Goal: Browse casually

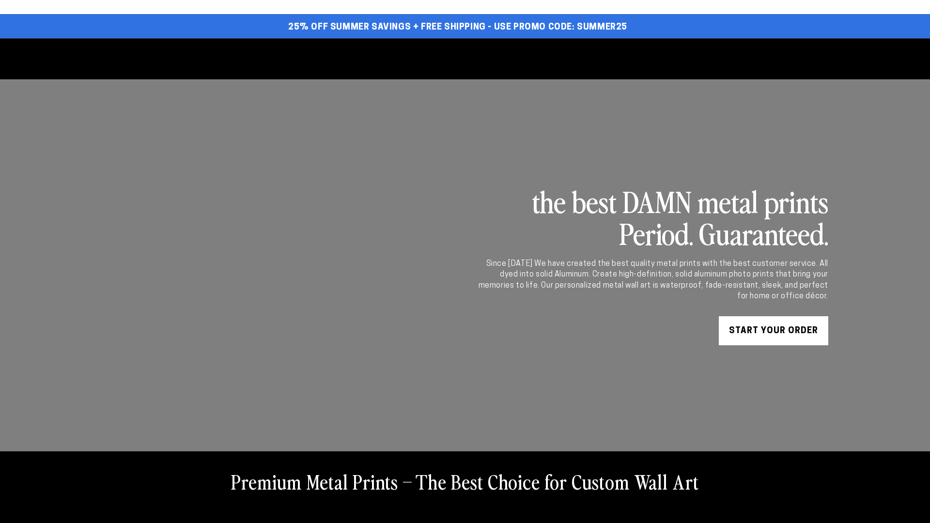
select select "**********"
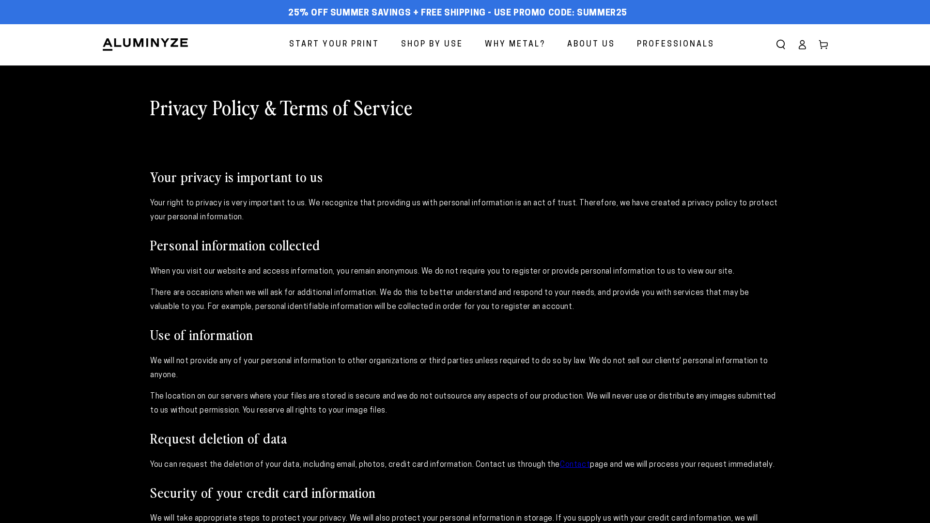
select select "**********"
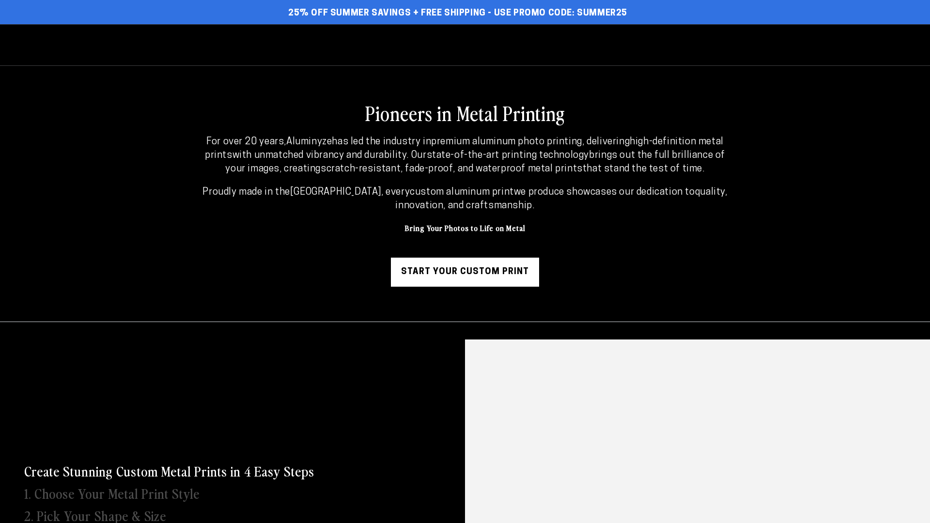
select select "**********"
